Goal: Task Accomplishment & Management: Manage account settings

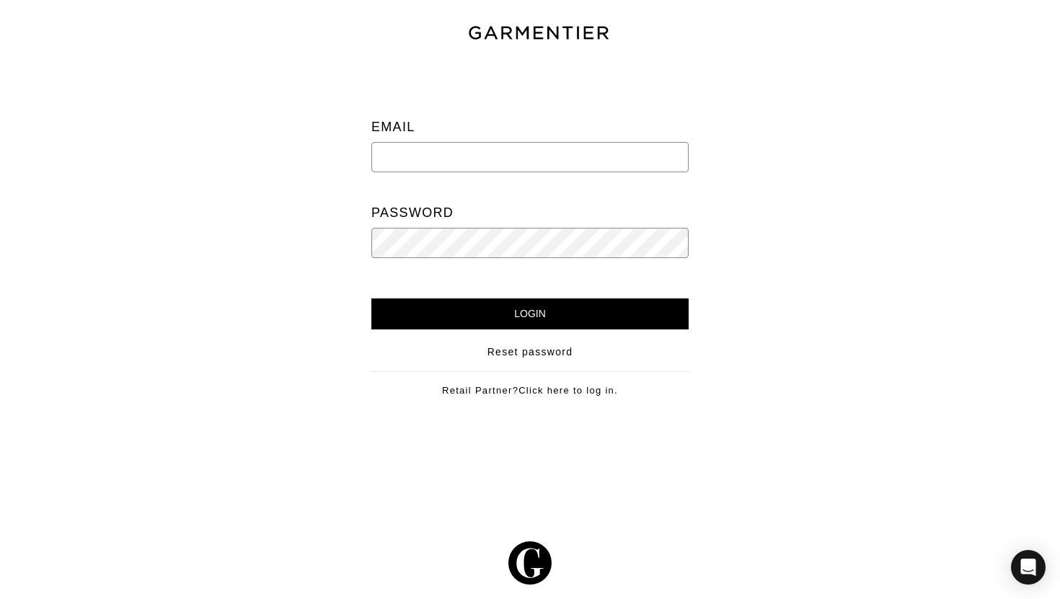
click at [657, 164] on input "email" at bounding box center [529, 157] width 317 height 30
type input "[EMAIL_ADDRESS][DOMAIN_NAME]"
click at [371, 298] on input "Login" at bounding box center [529, 313] width 317 height 31
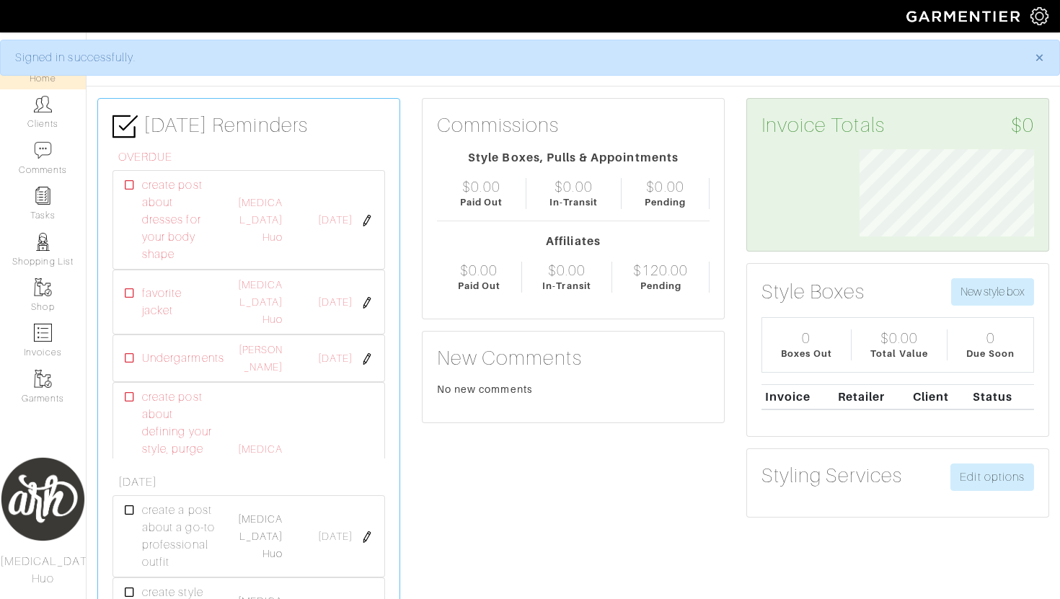
scroll to position [87, 196]
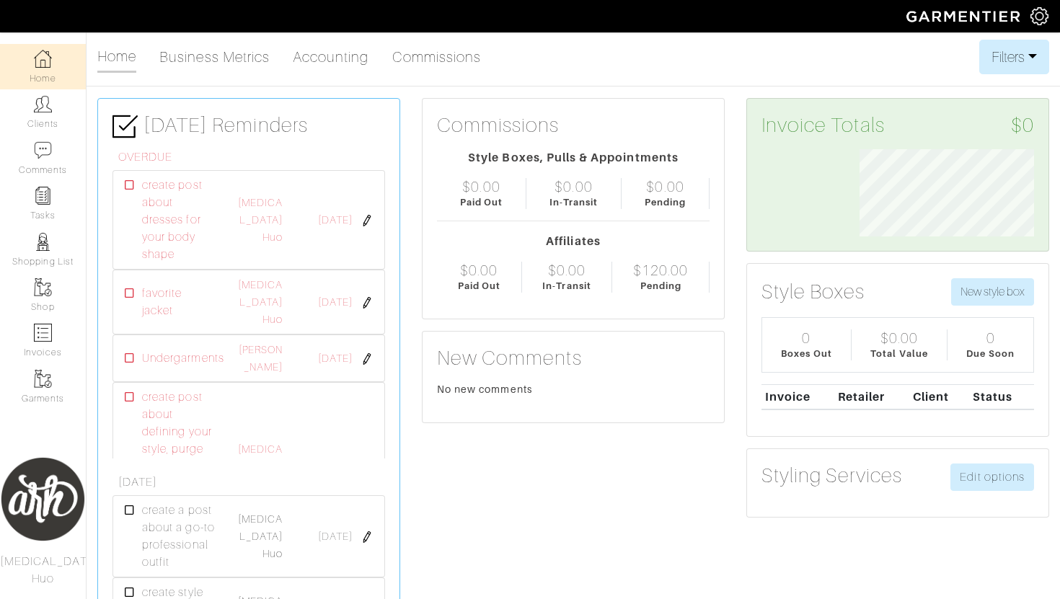
click at [1042, 26] on div "Company Settings Manage Subscription My Profile Stylists Sign Out" at bounding box center [1045, 16] width 30 height 32
click at [1042, 16] on img at bounding box center [1039, 16] width 18 height 18
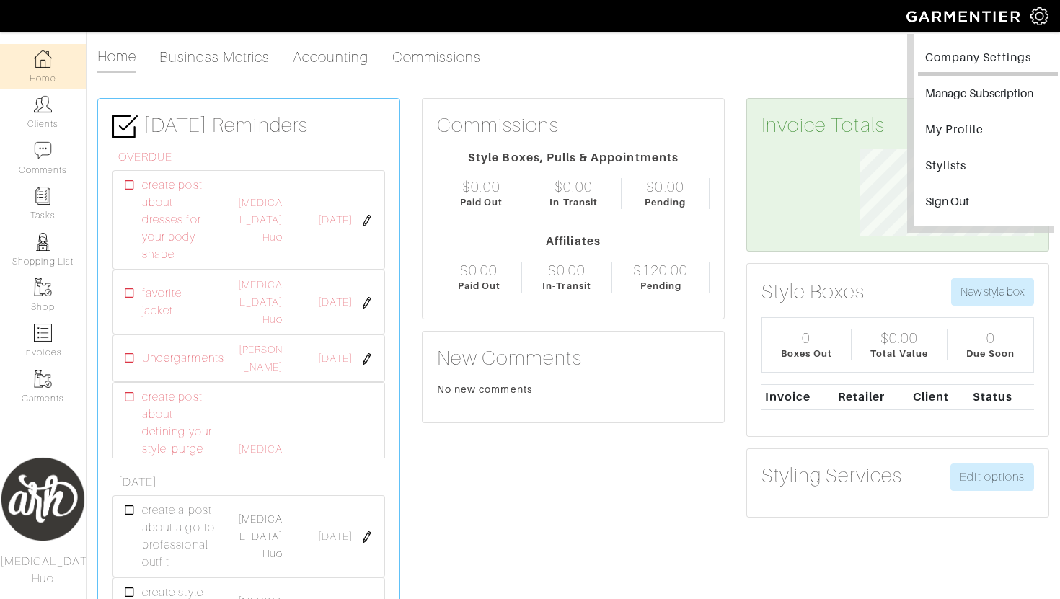
click at [972, 56] on link "Company Settings" at bounding box center [988, 59] width 140 height 32
